Goal: Task Accomplishment & Management: Complete application form

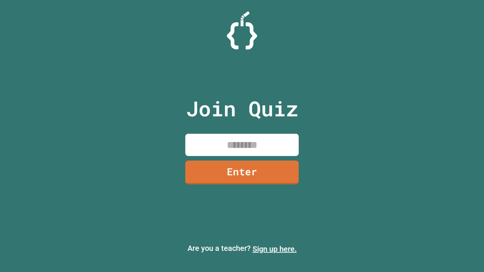
click at [275, 249] on link "Sign up here." at bounding box center [275, 249] width 44 height 9
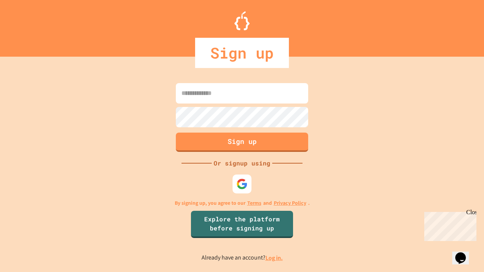
click at [275, 258] on link "Log in." at bounding box center [274, 258] width 17 height 8
